Goal: Use online tool/utility: Utilize a website feature to perform a specific function

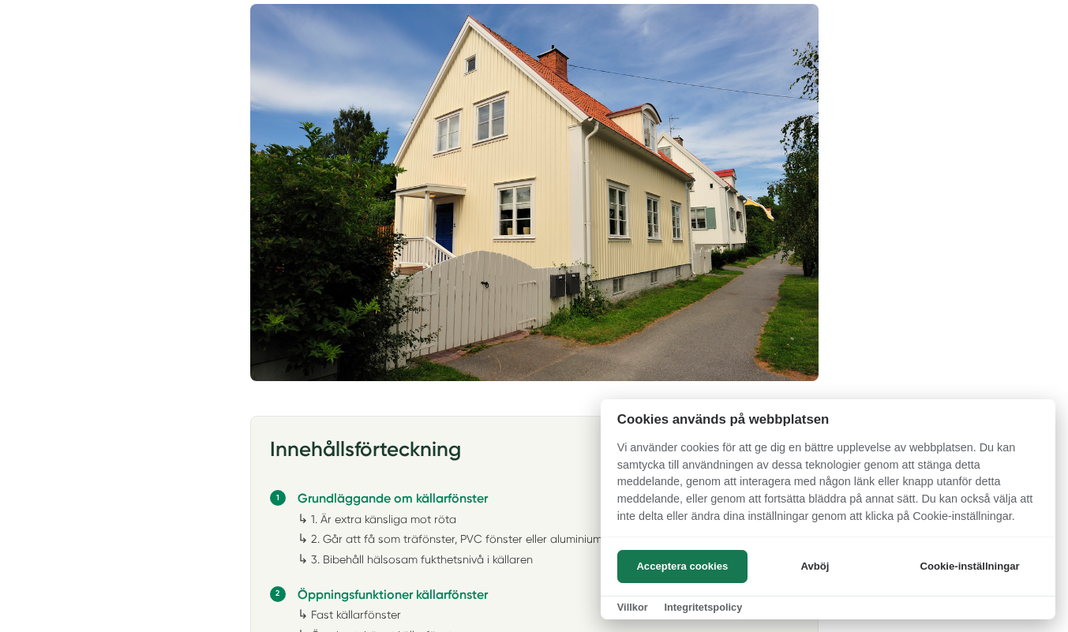
scroll to position [482, 0]
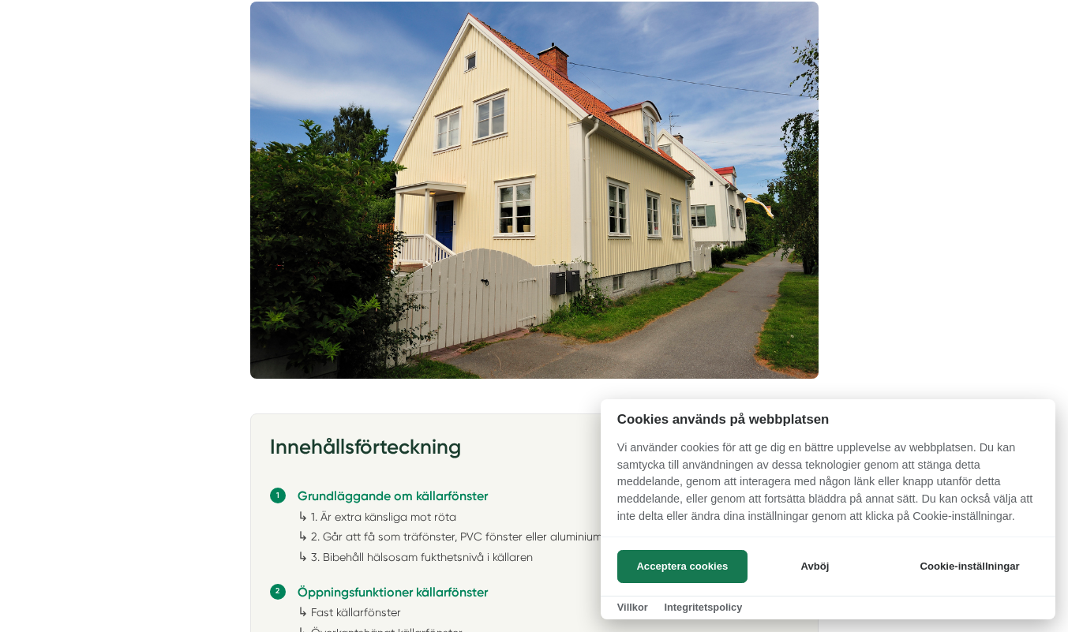
click at [708, 576] on button "Acceptera cookies" at bounding box center [682, 566] width 130 height 33
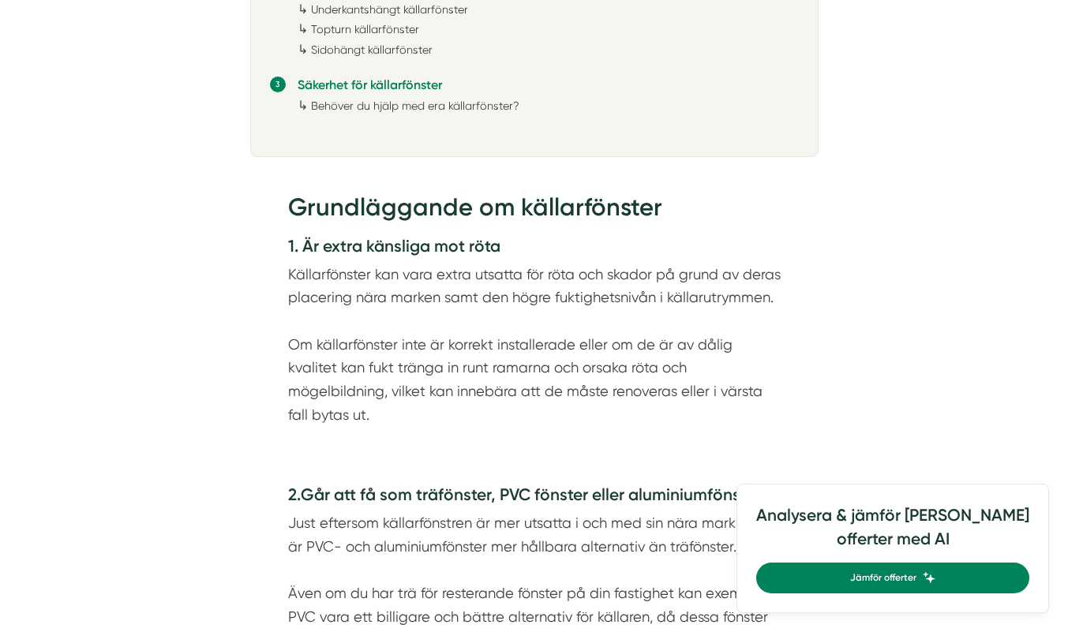
scroll to position [1122, 0]
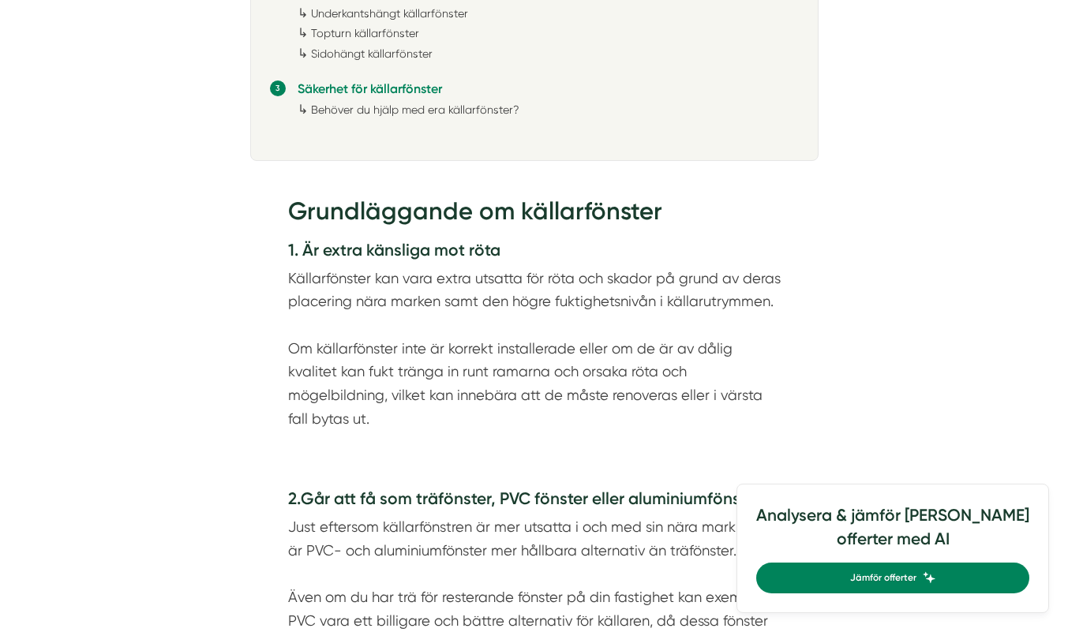
click at [917, 577] on span "Jämför offerter" at bounding box center [883, 578] width 66 height 15
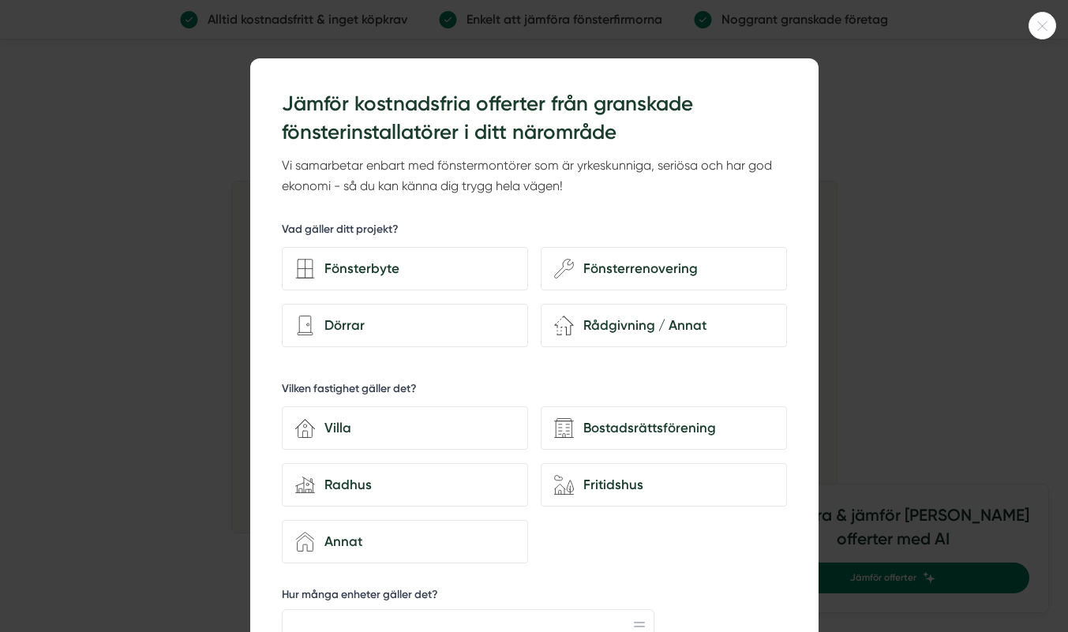
scroll to position [1013, 0]
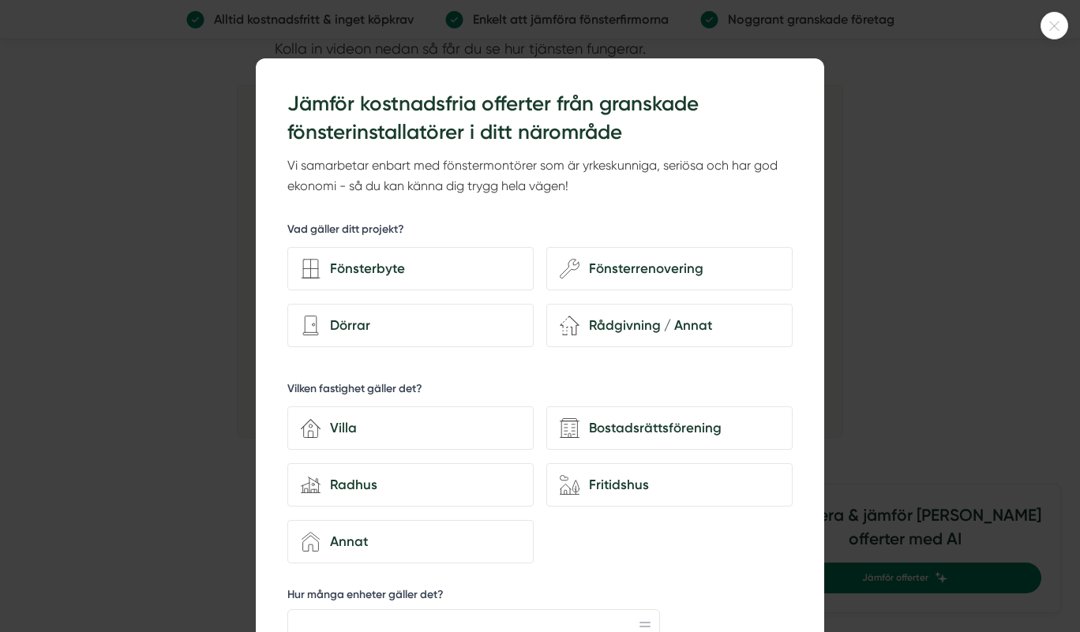
click at [888, 152] on div at bounding box center [540, 316] width 1080 height 632
